Goal: Check status: Check status

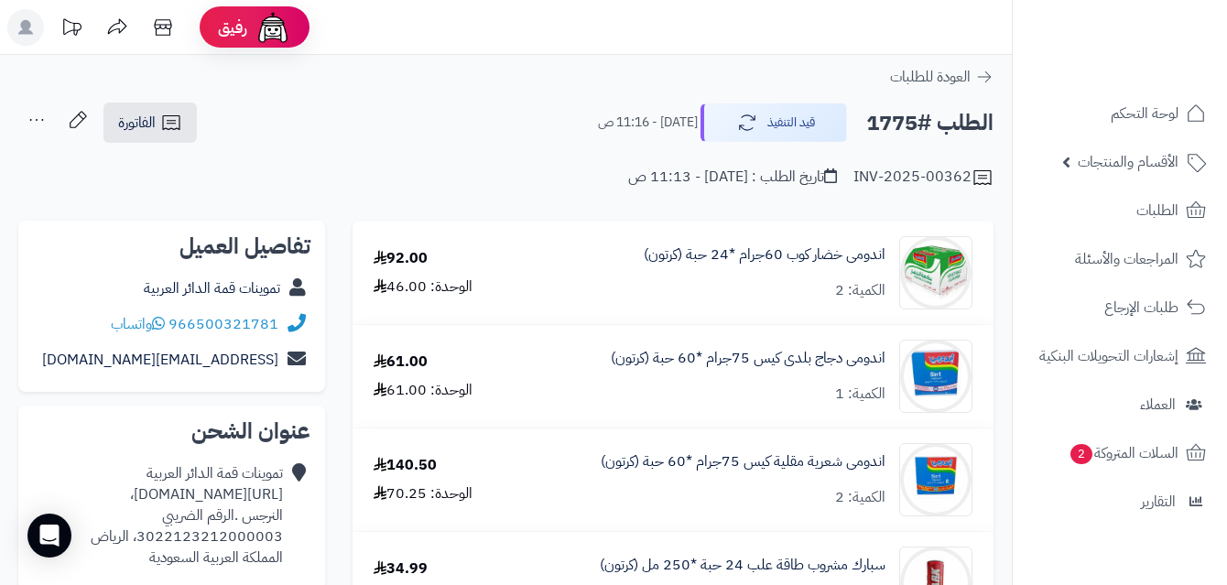
scroll to position [183, 0]
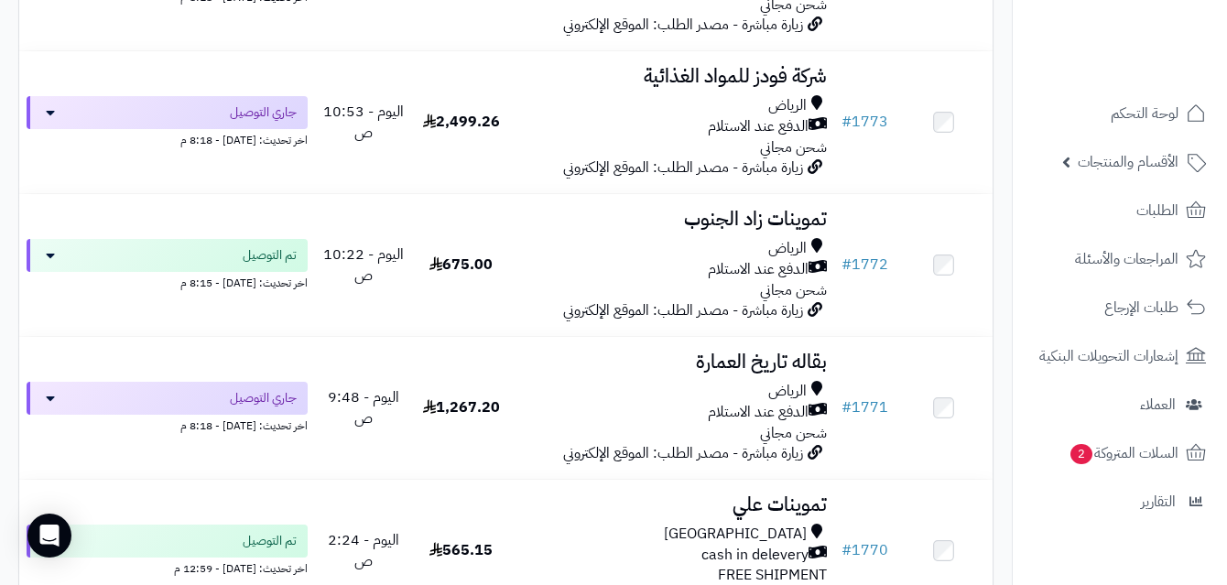
scroll to position [2969, 0]
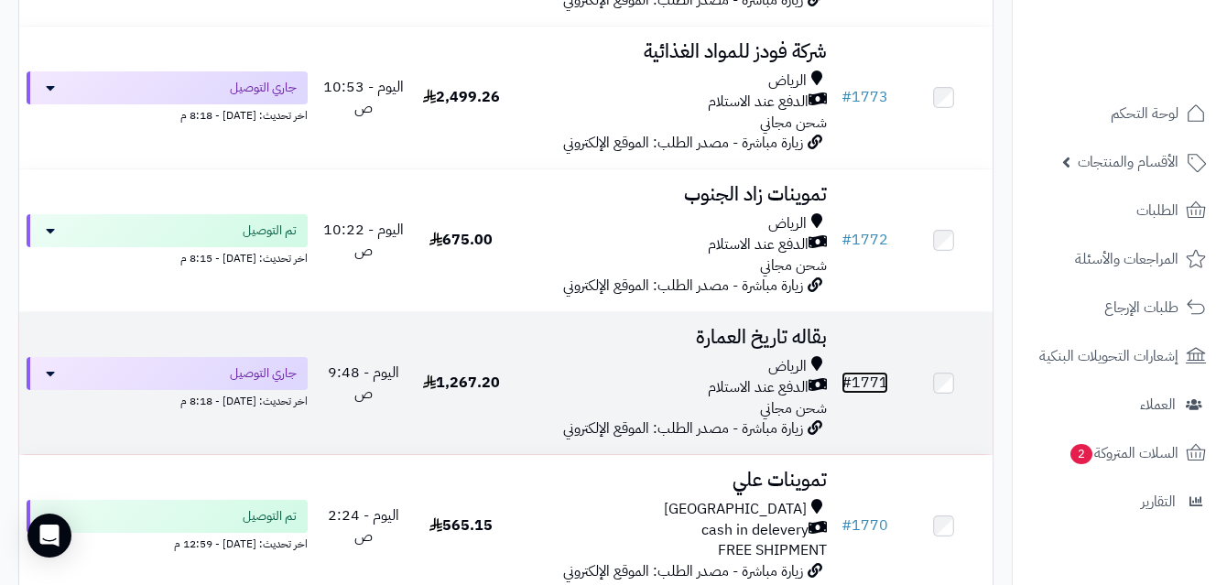
click at [873, 390] on link "# 1771" at bounding box center [864, 383] width 47 height 22
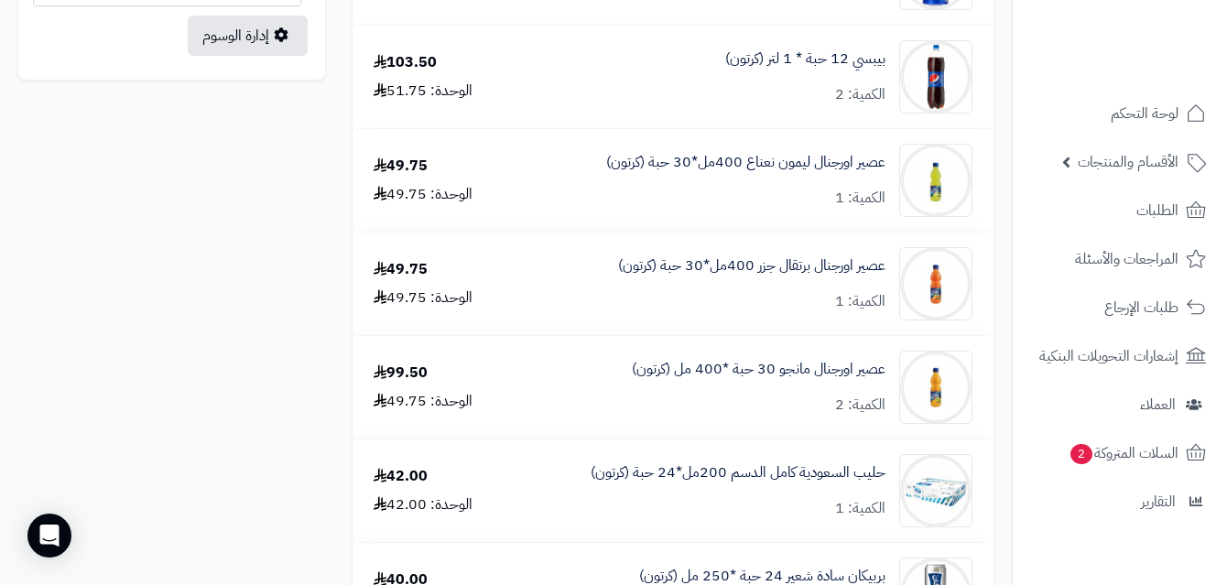
scroll to position [1141, 0]
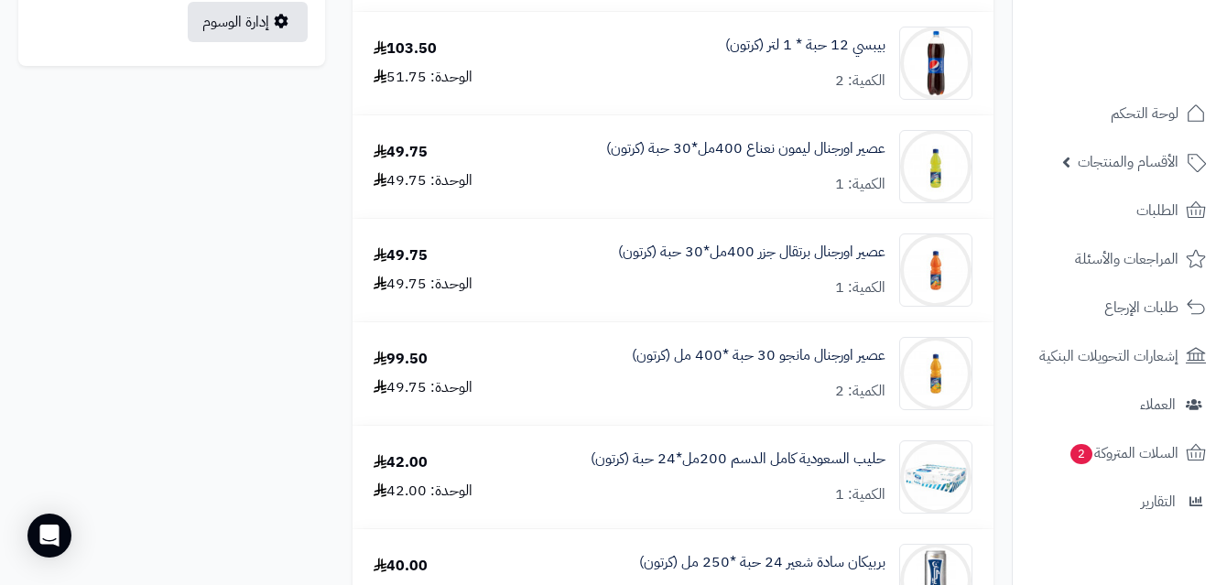
click at [485, 347] on td "99.50 الوحدة: 49.75" at bounding box center [435, 373] width 166 height 103
click at [448, 343] on td "99.50 الوحدة: 49.75" at bounding box center [435, 373] width 166 height 103
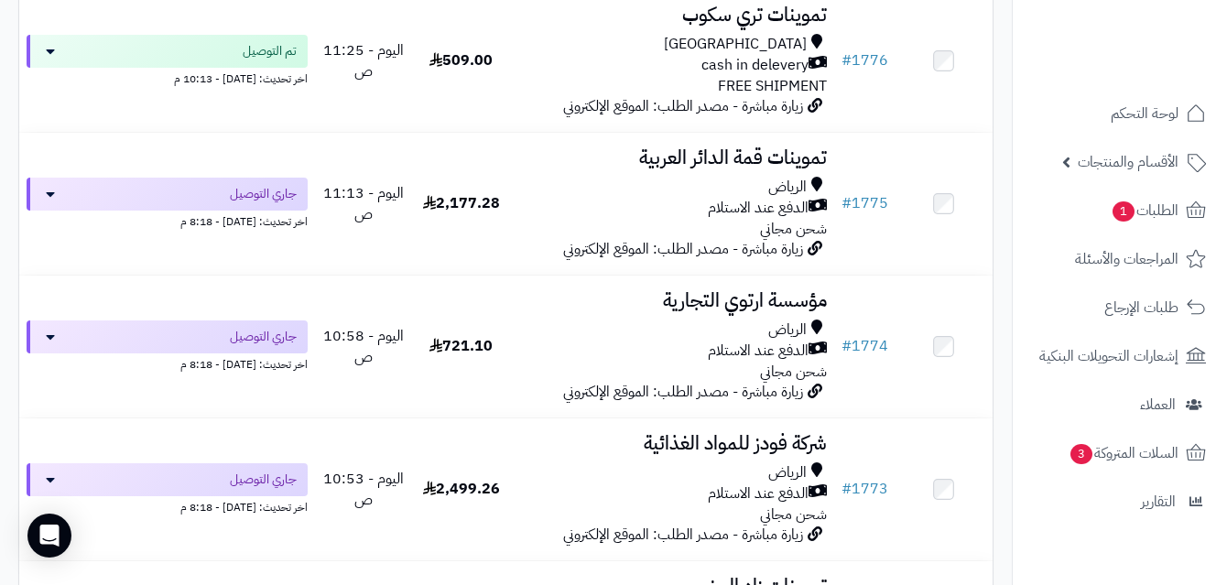
scroll to position [2597, 0]
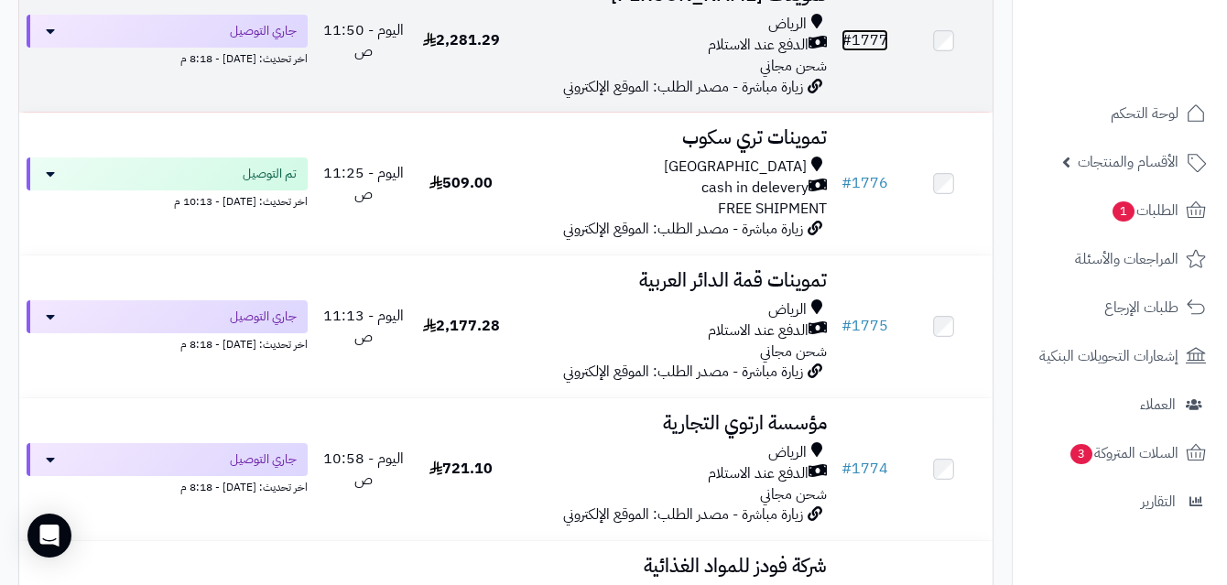
click at [870, 49] on link "# 1777" at bounding box center [864, 40] width 47 height 22
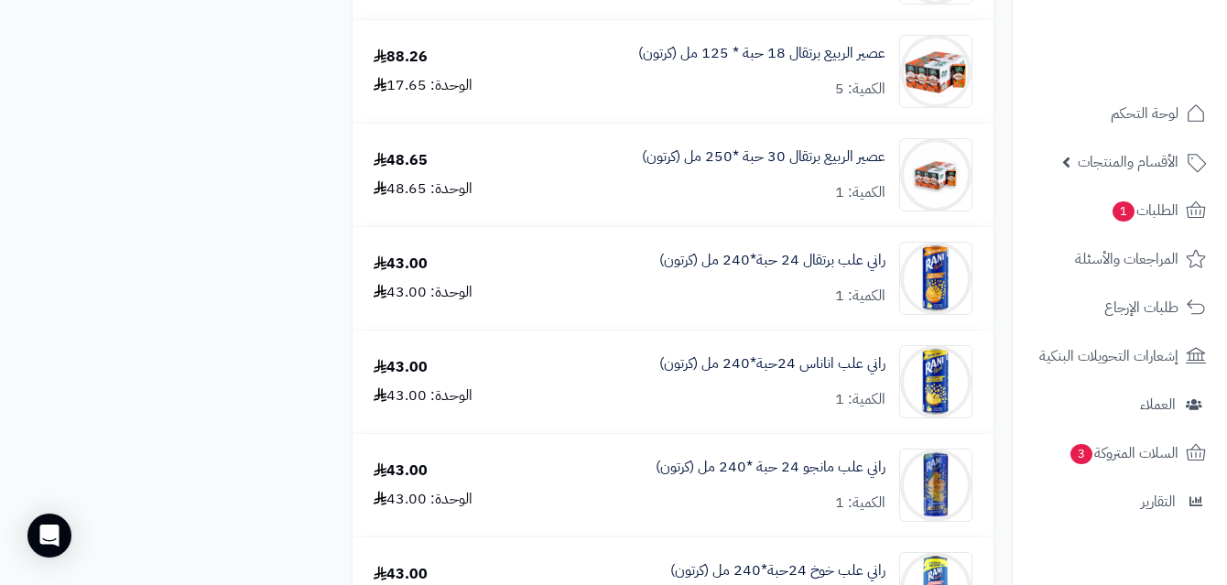
scroll to position [2471, 0]
